Goal: Task Accomplishment & Management: Use online tool/utility

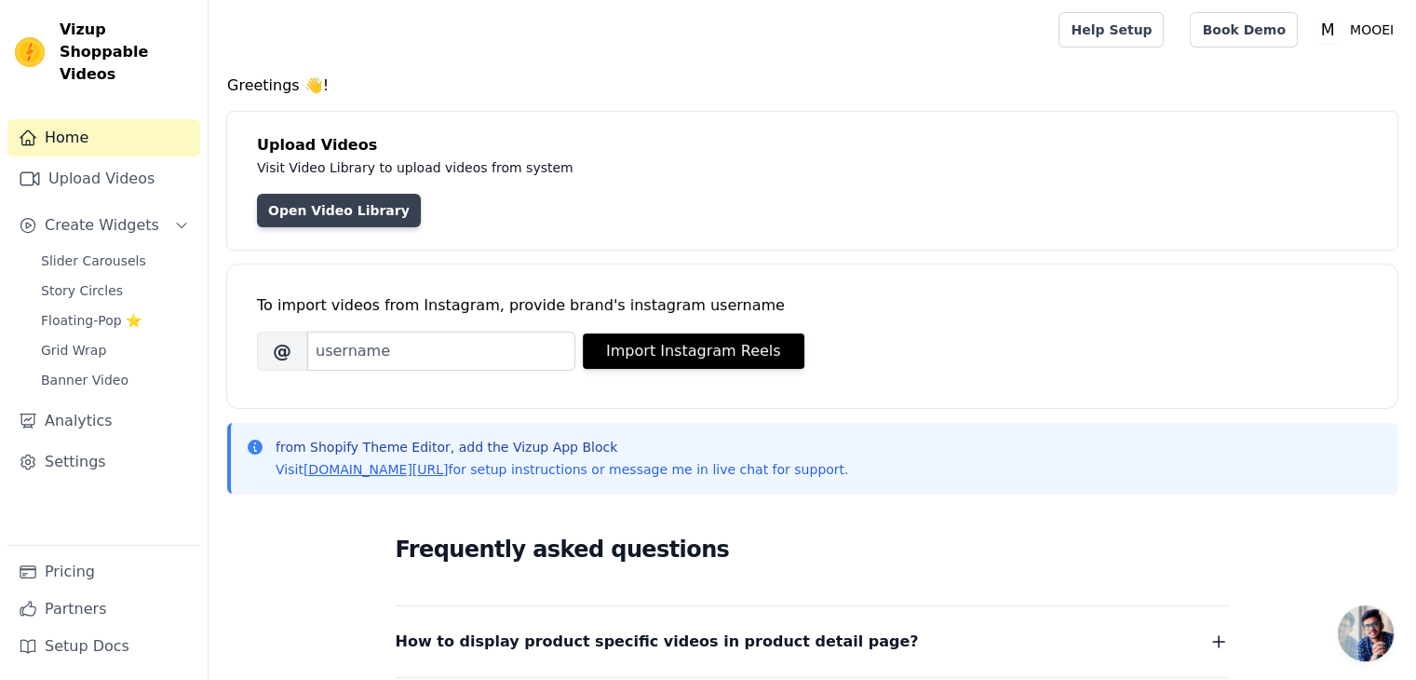
click at [304, 211] on link "Open Video Library" at bounding box center [339, 211] width 164 height 34
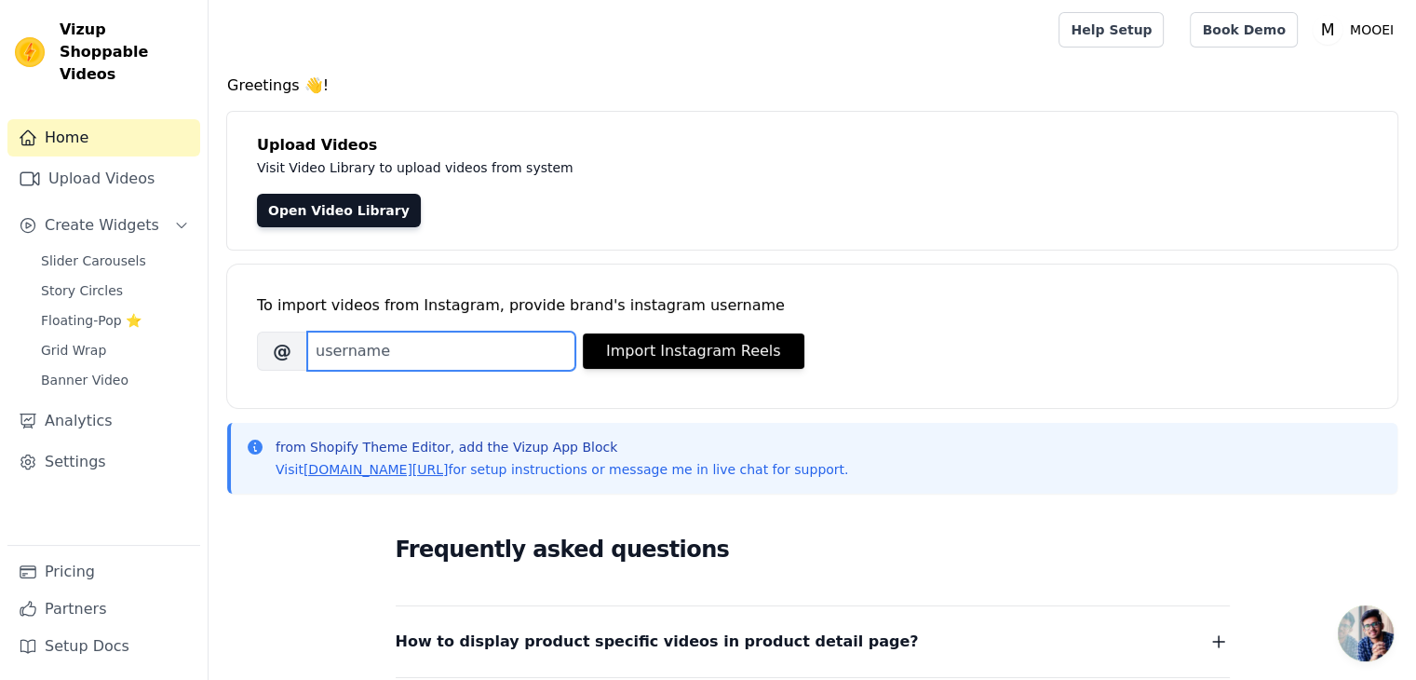
click at [346, 353] on input "Brand's Instagram Username" at bounding box center [441, 350] width 268 height 39
type input "mooei"
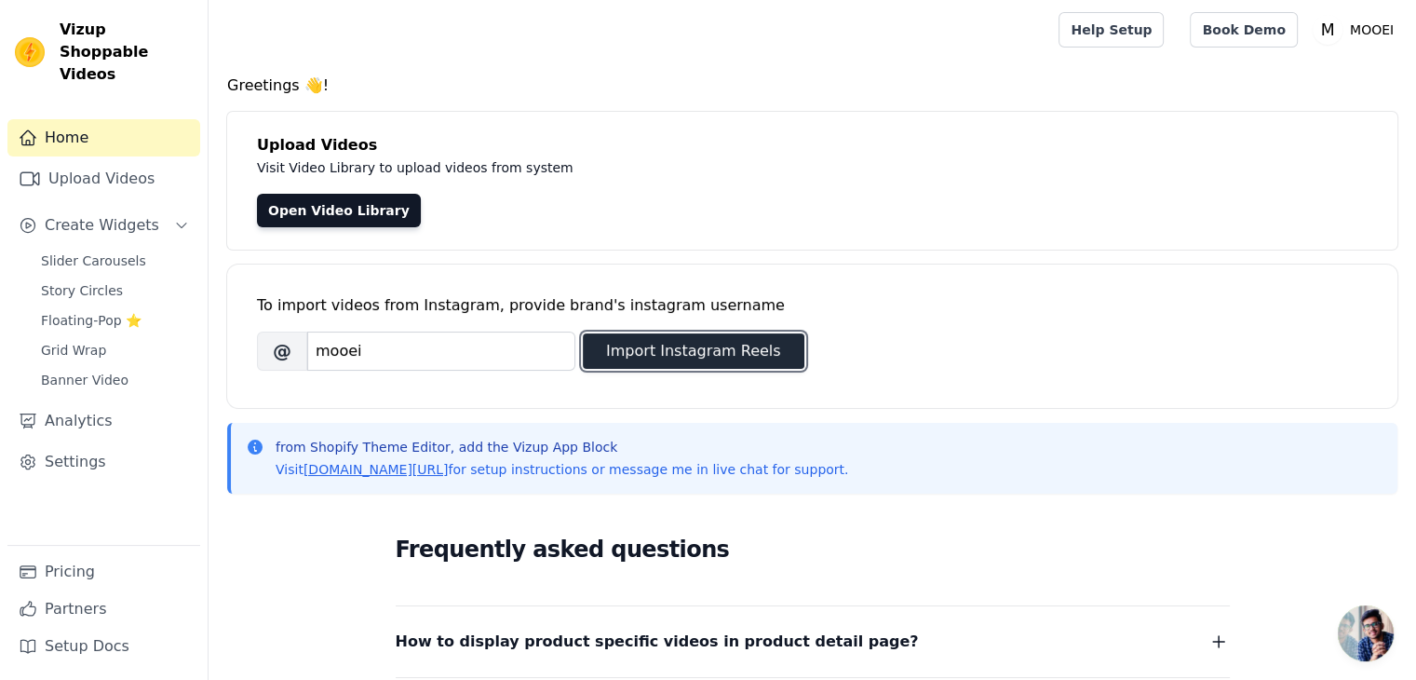
click at [630, 353] on button "Import Instagram Reels" at bounding box center [694, 350] width 222 height 35
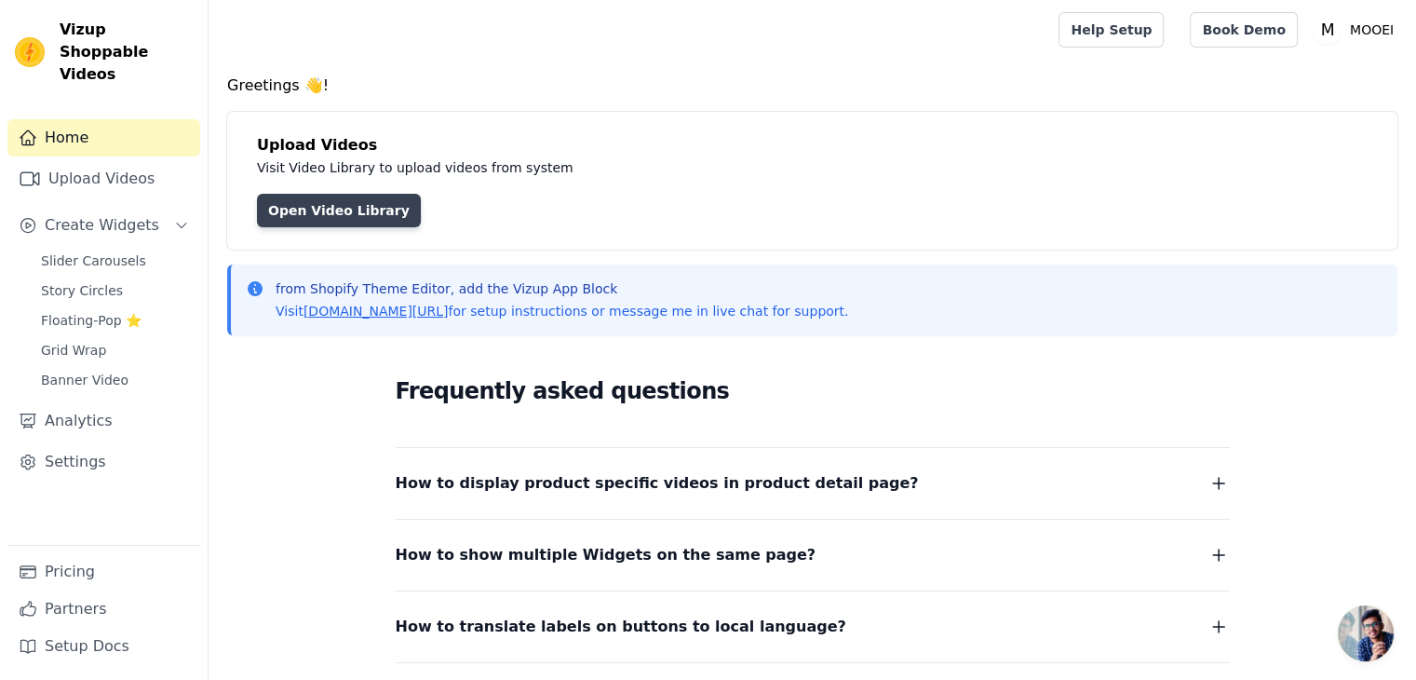
click at [310, 211] on link "Open Video Library" at bounding box center [339, 211] width 164 height 34
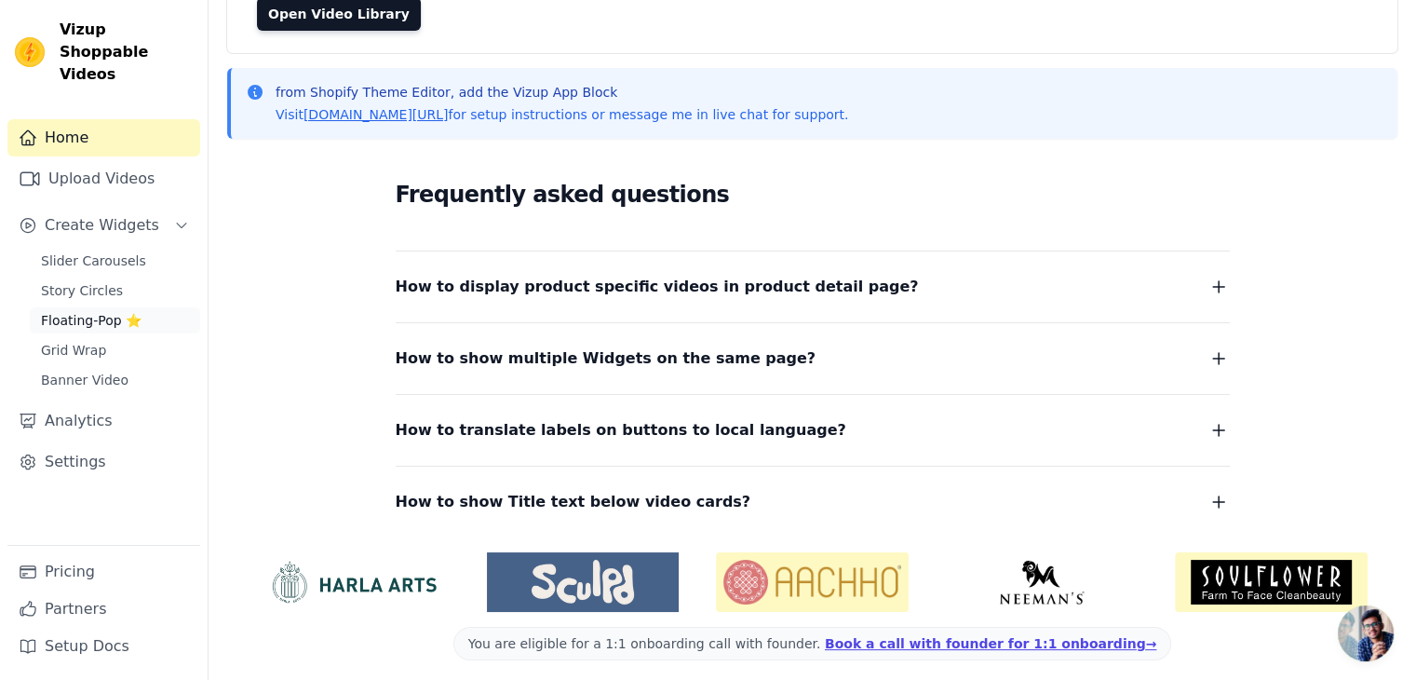
scroll to position [197, 0]
click at [62, 444] on link "Settings" at bounding box center [103, 461] width 193 height 37
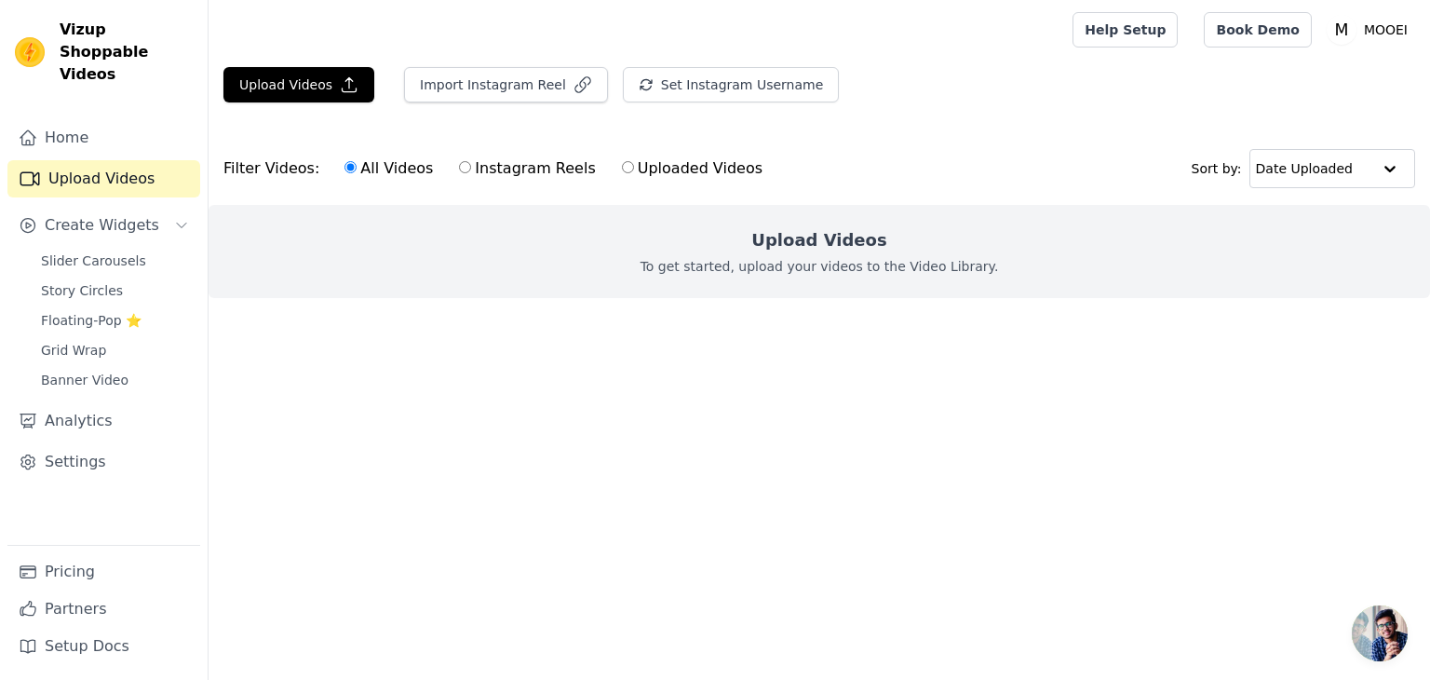
click at [627, 167] on label "Uploaded Videos" at bounding box center [692, 168] width 142 height 24
click at [627, 167] on input "Uploaded Videos" at bounding box center [628, 167] width 12 height 12
radio input "true"
click at [292, 89] on button "Upload Videos" at bounding box center [298, 84] width 151 height 35
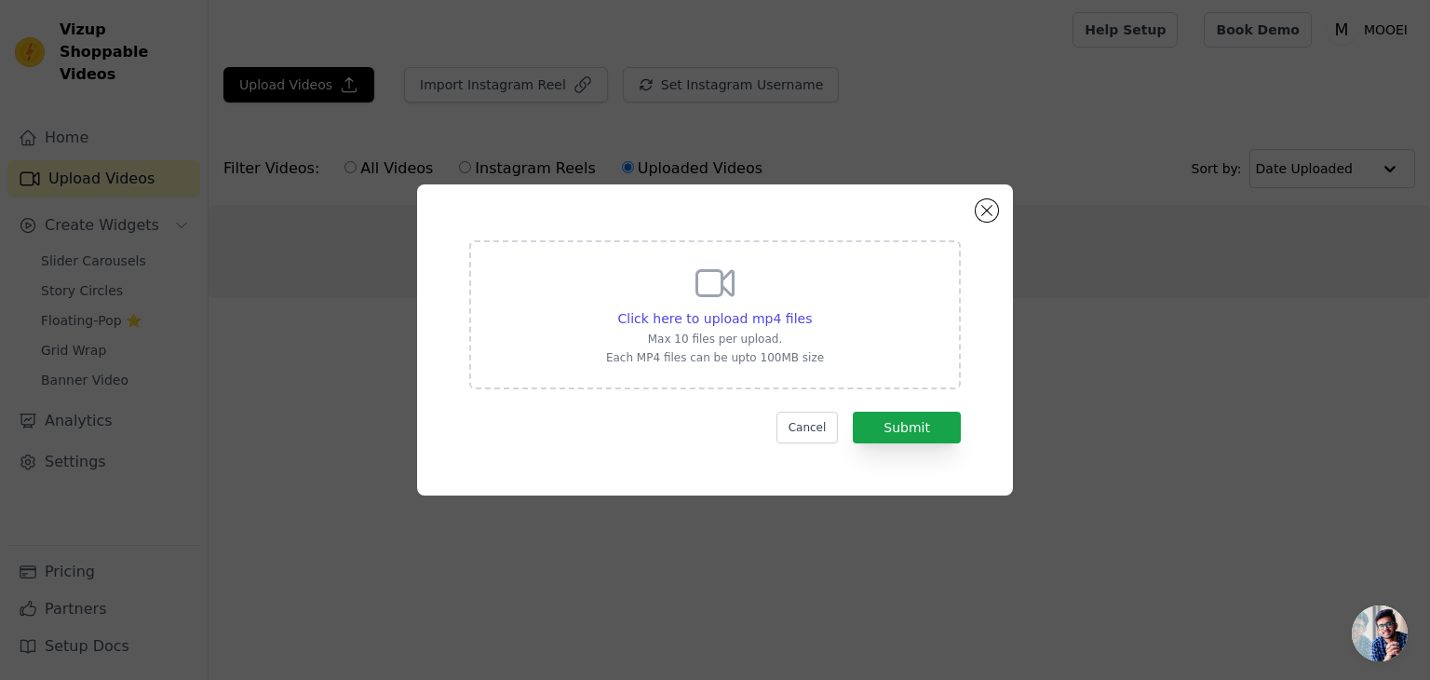
click at [722, 329] on div "Click here to upload mp4 files Max 10 files per upload. Each MP4 files can be u…" at bounding box center [715, 313] width 218 height 104
click at [811, 309] on input "Click here to upload mp4 files Max 10 files per upload. Each MP4 files can be u…" at bounding box center [811, 308] width 1 height 1
click at [1000, 227] on div "Click here to upload mp4 files Max 10 files per upload. Each MP4 files can be u…" at bounding box center [715, 339] width 596 height 311
click at [980, 221] on div "Click here to upload mp4 files Max 10 files per upload. Each MP4 files can be u…" at bounding box center [715, 339] width 596 height 311
click at [980, 217] on button "Close modal" at bounding box center [987, 210] width 22 height 22
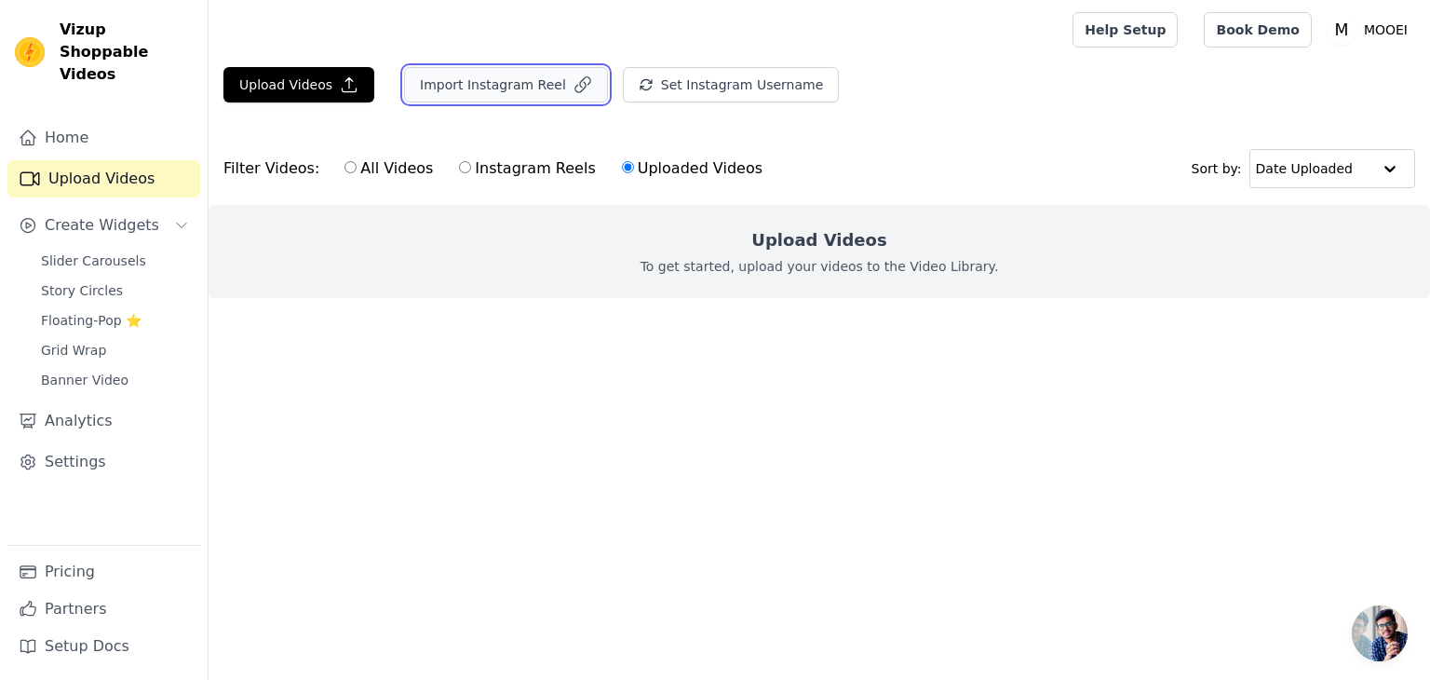
click at [493, 69] on button "Import Instagram Reel" at bounding box center [506, 84] width 204 height 35
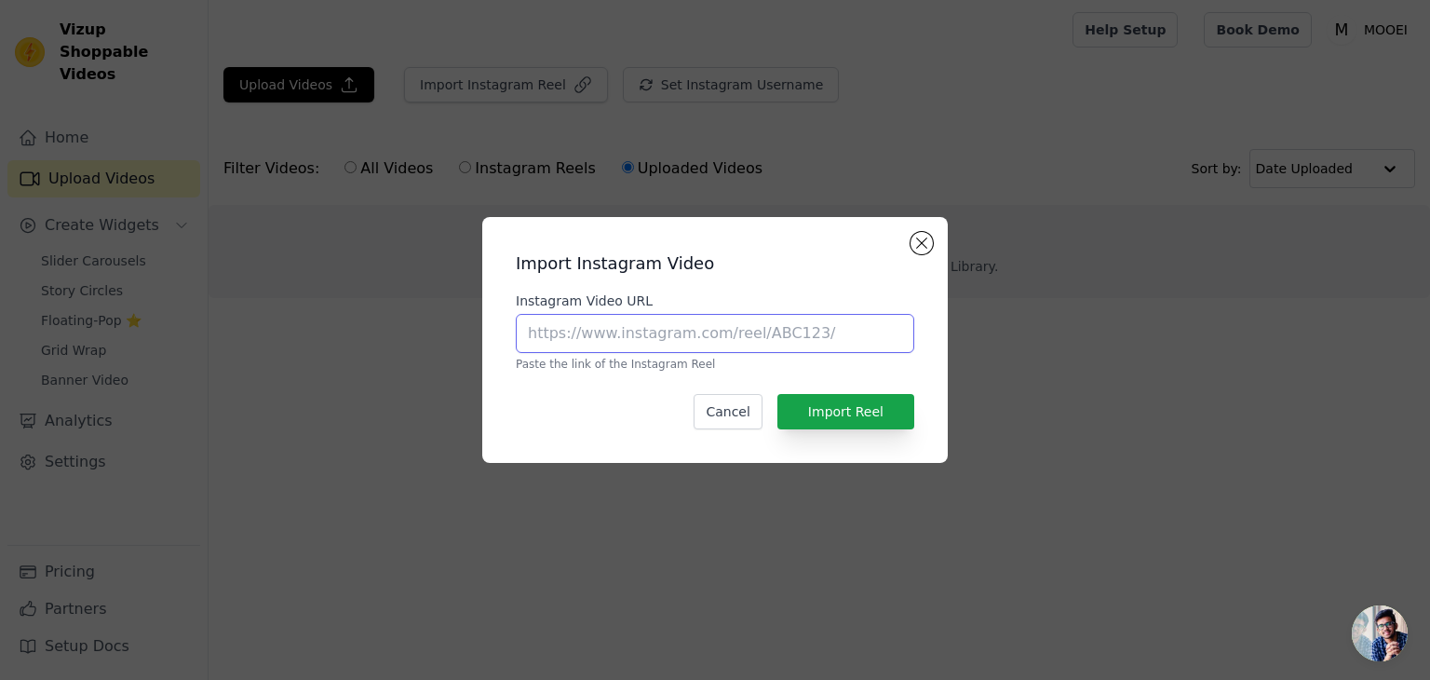
click at [671, 335] on input "Instagram Video URL" at bounding box center [715, 333] width 398 height 39
click at [926, 268] on div "Import Instagram Video Instagram Video URL Paste the link of the Instagram Reel…" at bounding box center [715, 340] width 436 height 216
click at [922, 239] on button "Close modal" at bounding box center [922, 243] width 22 height 22
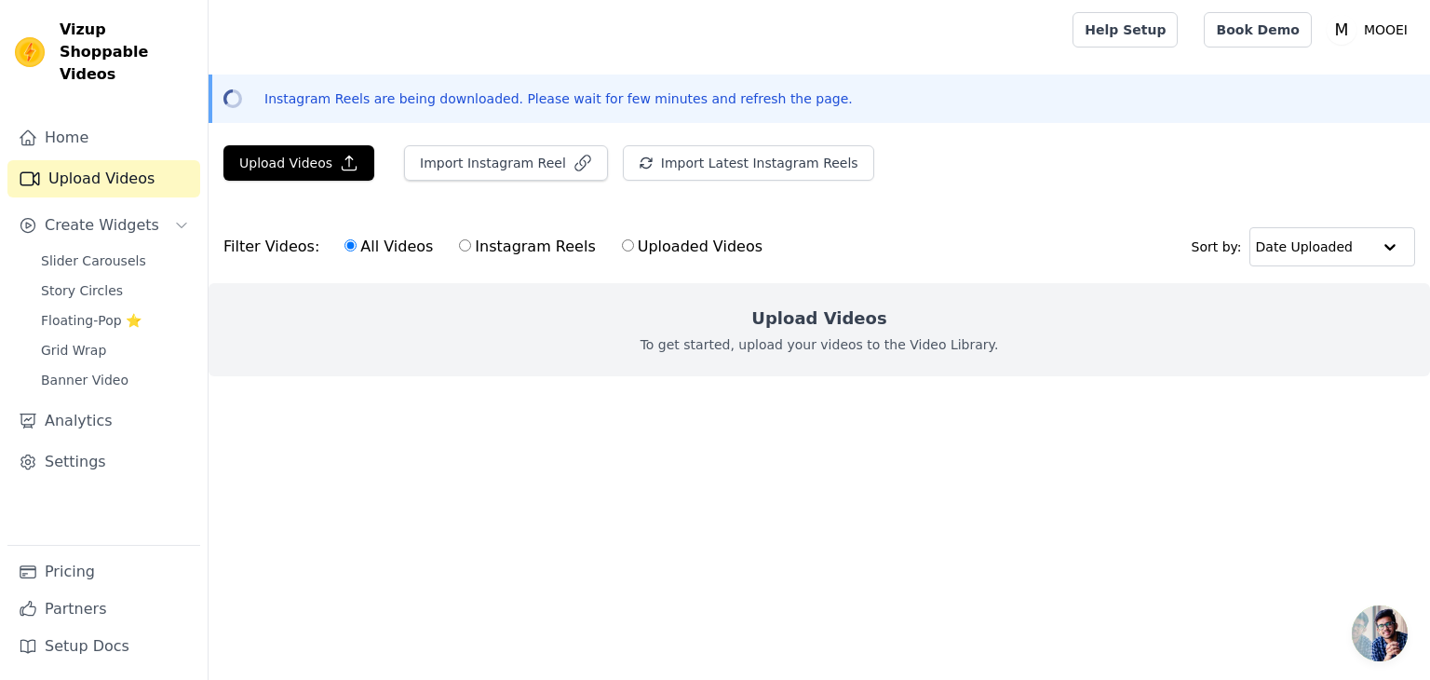
click at [512, 251] on label "Instagram Reels" at bounding box center [527, 247] width 138 height 24
click at [471, 251] on input "Instagram Reels" at bounding box center [465, 245] width 12 height 12
radio input "true"
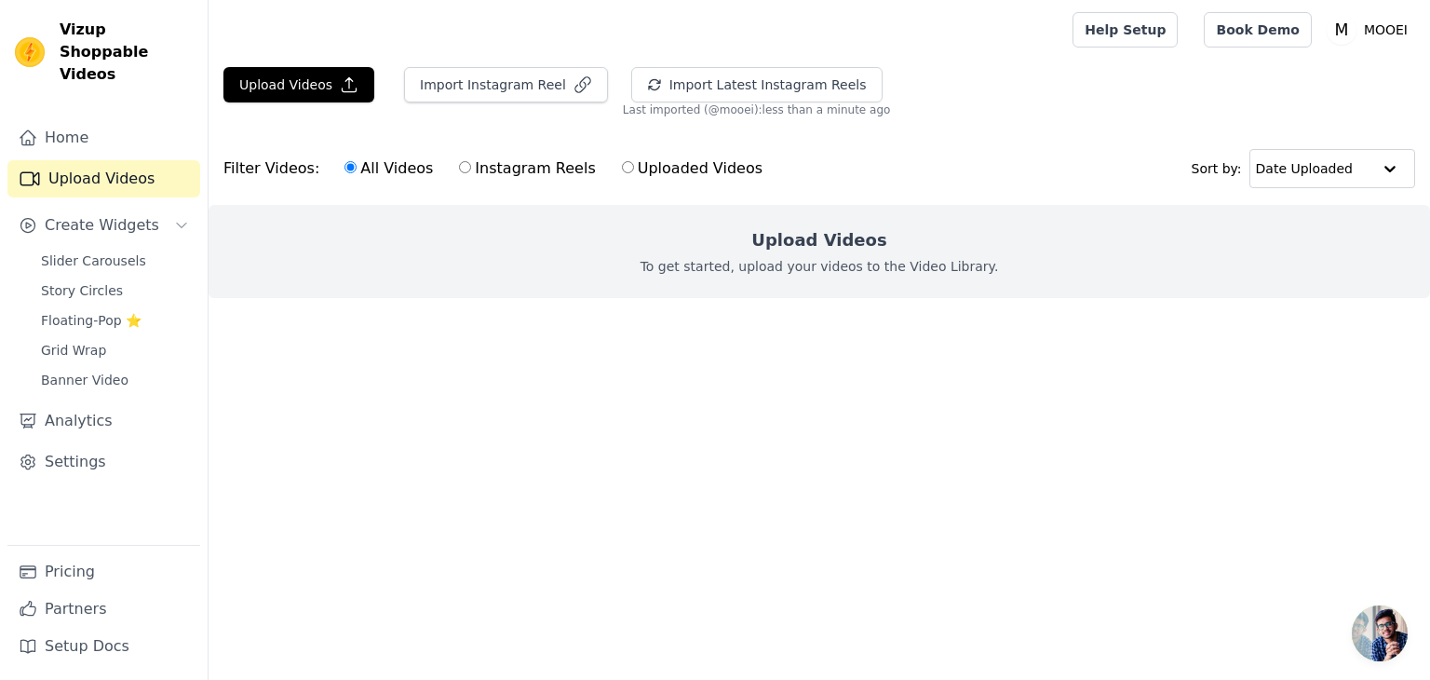
click at [514, 169] on label "Instagram Reels" at bounding box center [527, 168] width 138 height 24
click at [471, 169] on input "Instagram Reels" at bounding box center [465, 167] width 12 height 12
radio input "true"
click at [462, 166] on label "Instagram Reels" at bounding box center [527, 168] width 138 height 24
click at [462, 166] on input "Instagram Reels" at bounding box center [465, 167] width 12 height 12
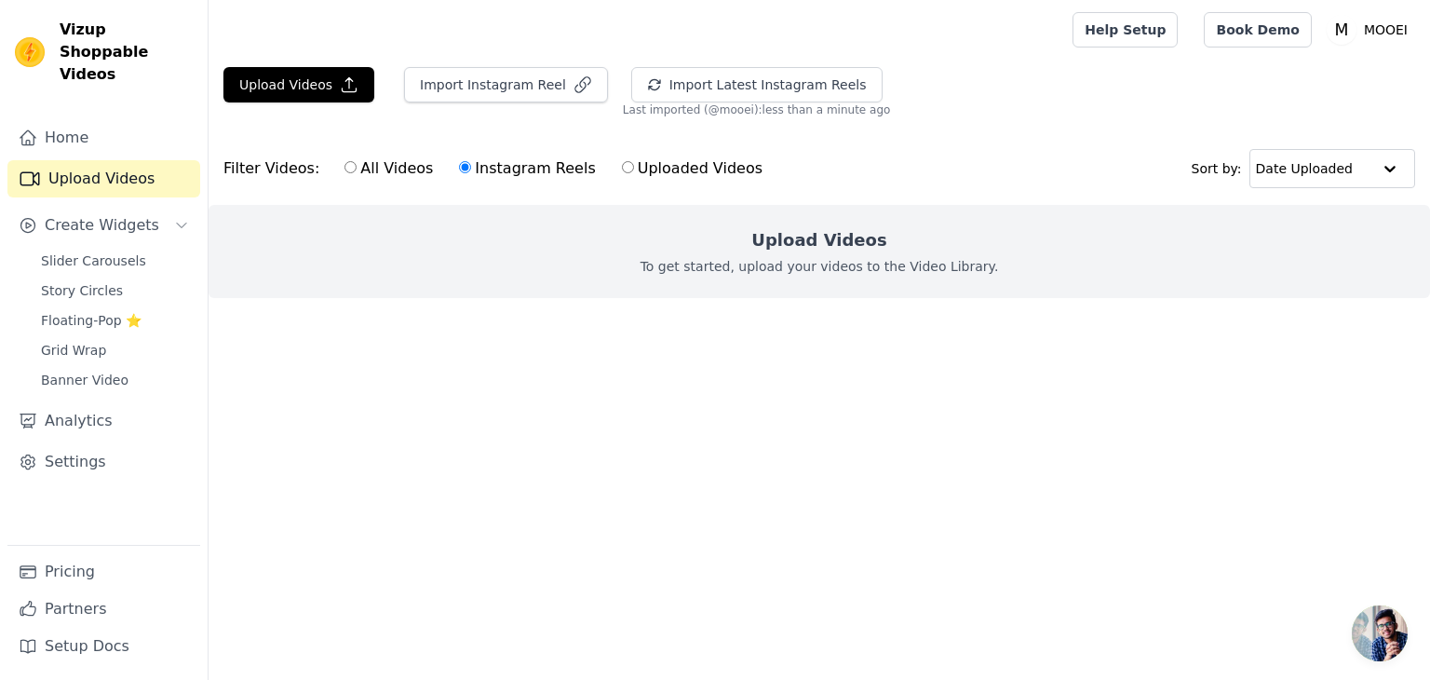
click at [462, 166] on label "Instagram Reels" at bounding box center [527, 168] width 138 height 24
click at [462, 166] on input "Instagram Reels" at bounding box center [465, 167] width 12 height 12
click at [462, 166] on label "Instagram Reels" at bounding box center [527, 168] width 138 height 24
click at [462, 166] on input "Instagram Reels" at bounding box center [465, 167] width 12 height 12
click at [713, 90] on button "Import Latest Instagram Reels" at bounding box center [756, 84] width 251 height 35
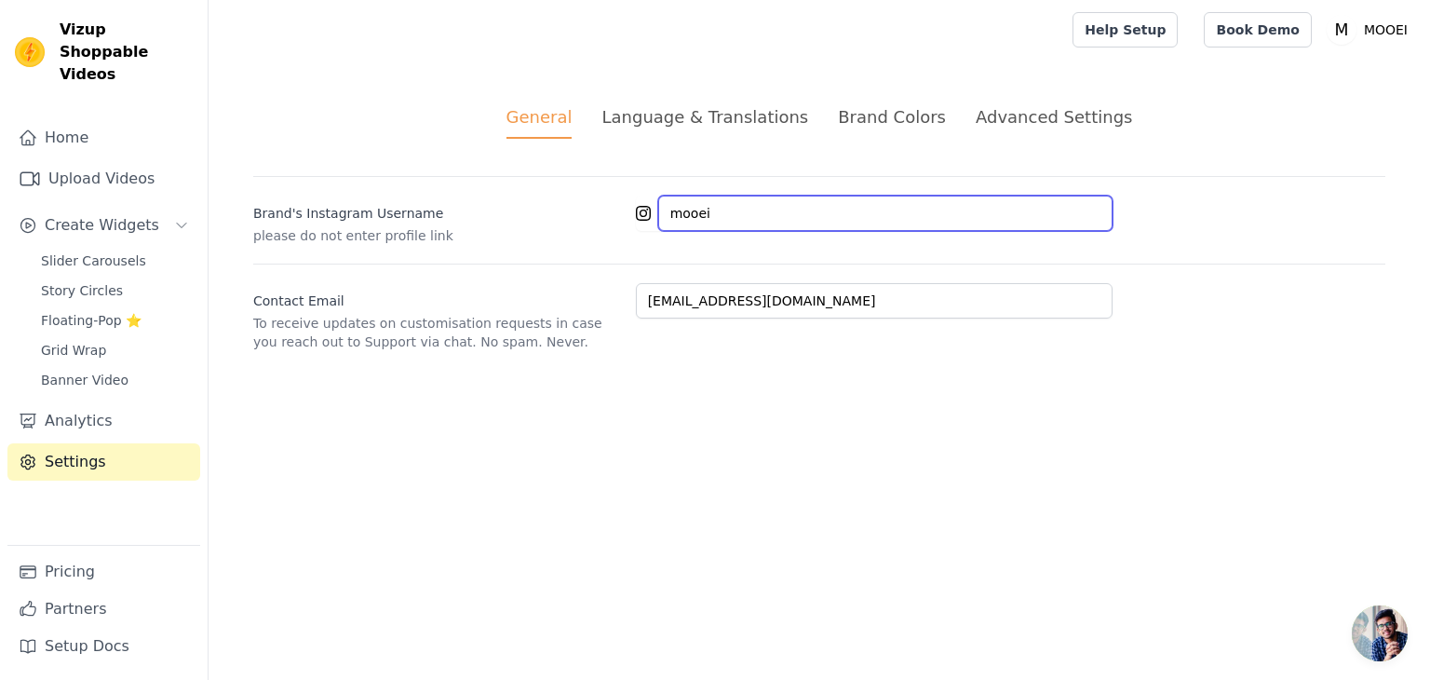
click at [736, 215] on input "mooei" at bounding box center [885, 213] width 454 height 35
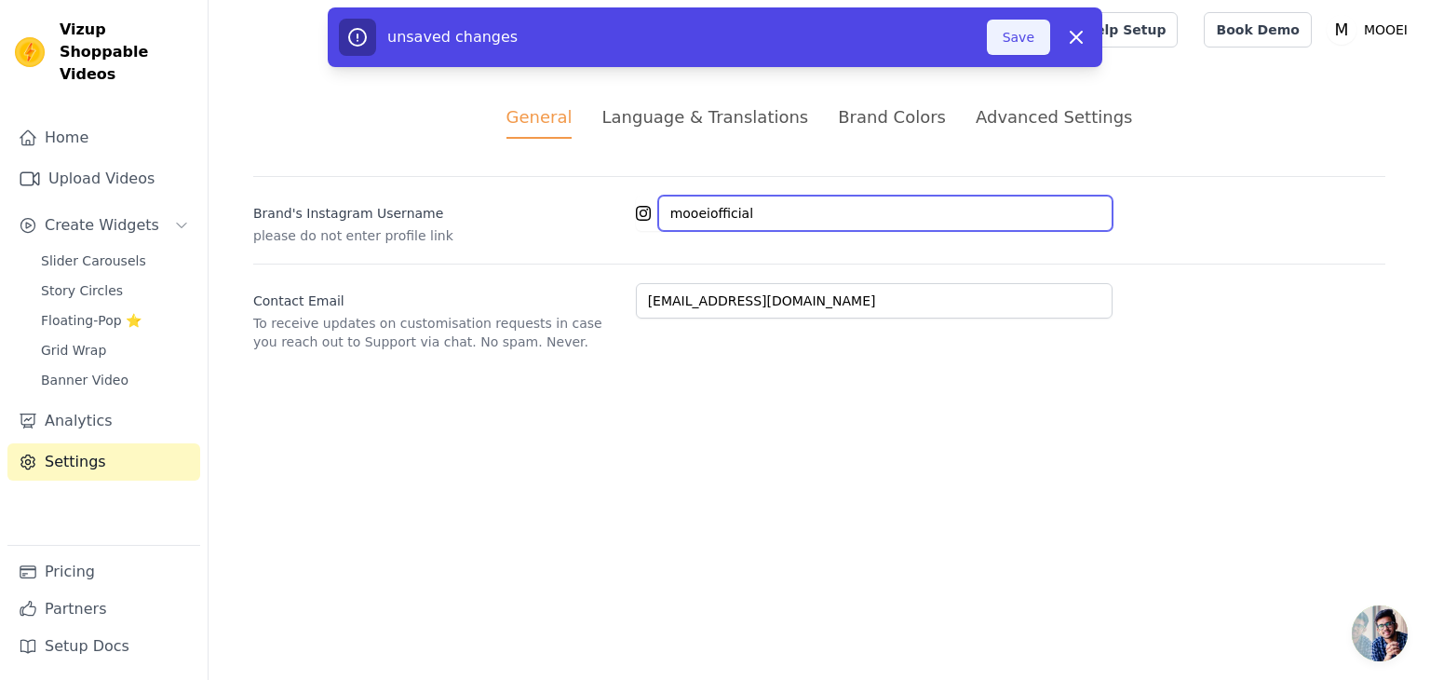
type input "mooeiofficial"
click at [1019, 34] on button "Save" at bounding box center [1018, 37] width 63 height 35
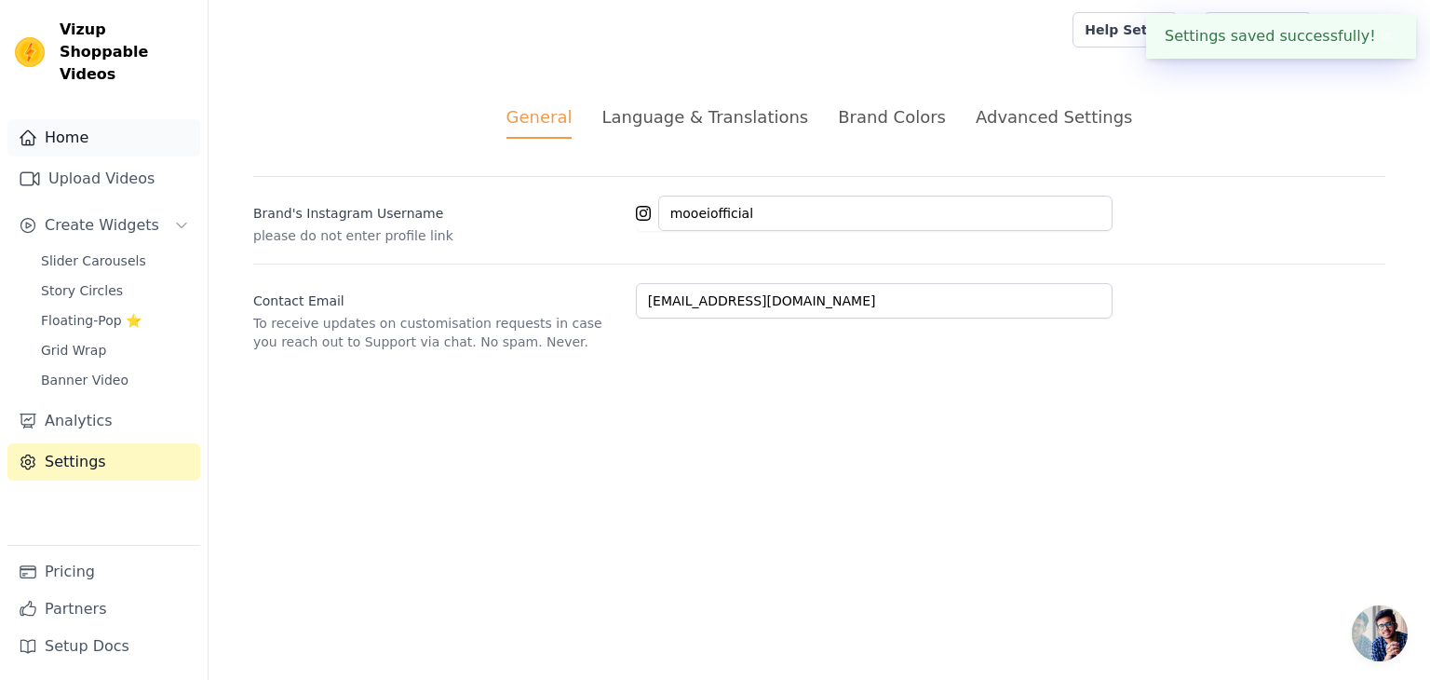
click at [89, 126] on link "Home" at bounding box center [103, 137] width 193 height 37
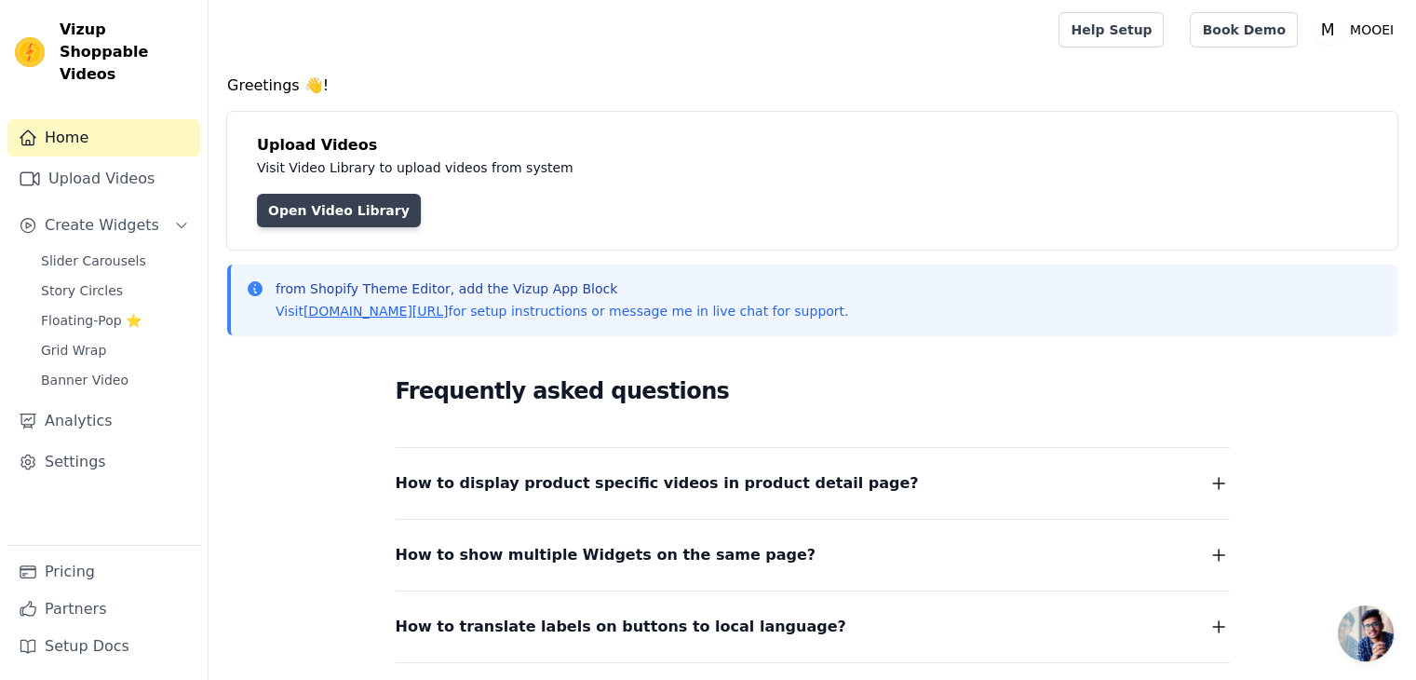
click at [279, 196] on link "Open Video Library" at bounding box center [339, 211] width 164 height 34
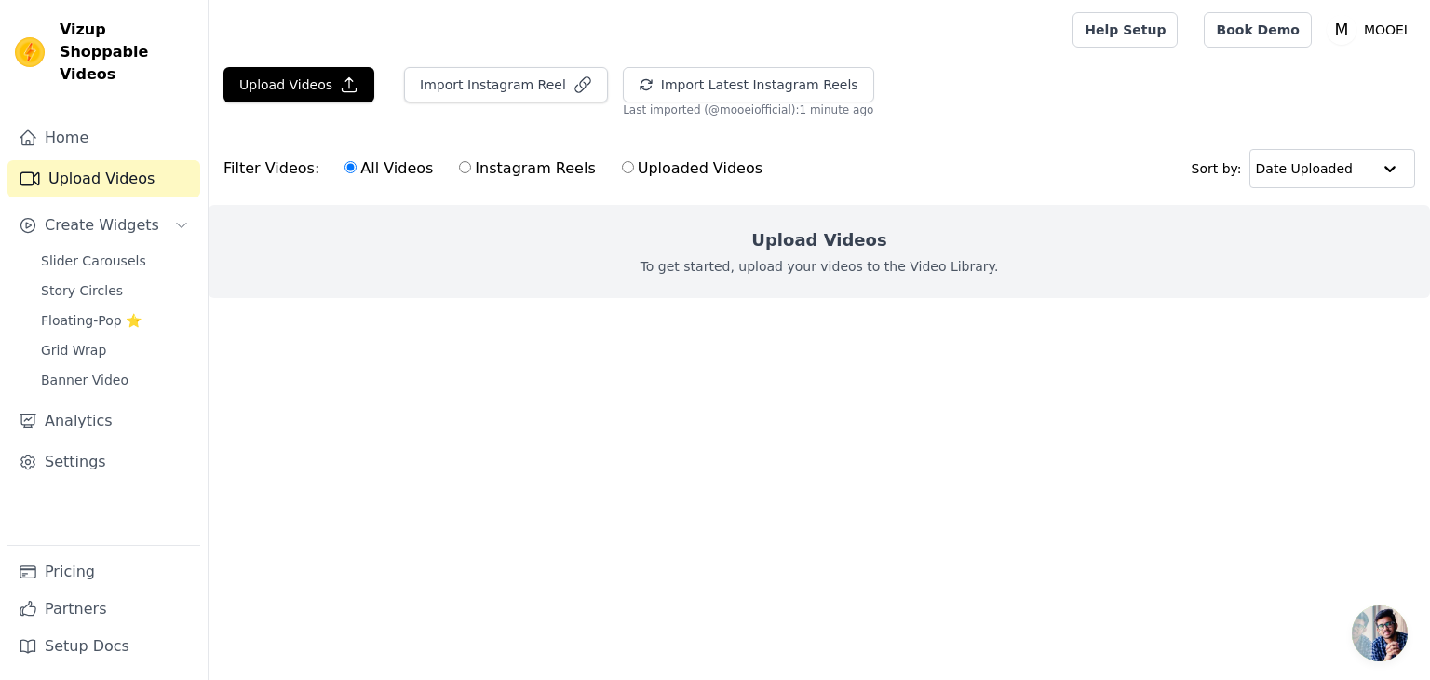
click at [493, 166] on label "Instagram Reels" at bounding box center [527, 168] width 138 height 24
click at [471, 166] on input "Instagram Reels" at bounding box center [465, 167] width 12 height 12
radio input "true"
click at [639, 90] on icon "button" at bounding box center [646, 84] width 15 height 15
click at [554, 265] on div "Upload Videos To get started, upload your videos to the Video Library." at bounding box center [820, 251] width 1222 height 93
